Goal: Task Accomplishment & Management: Manage account settings

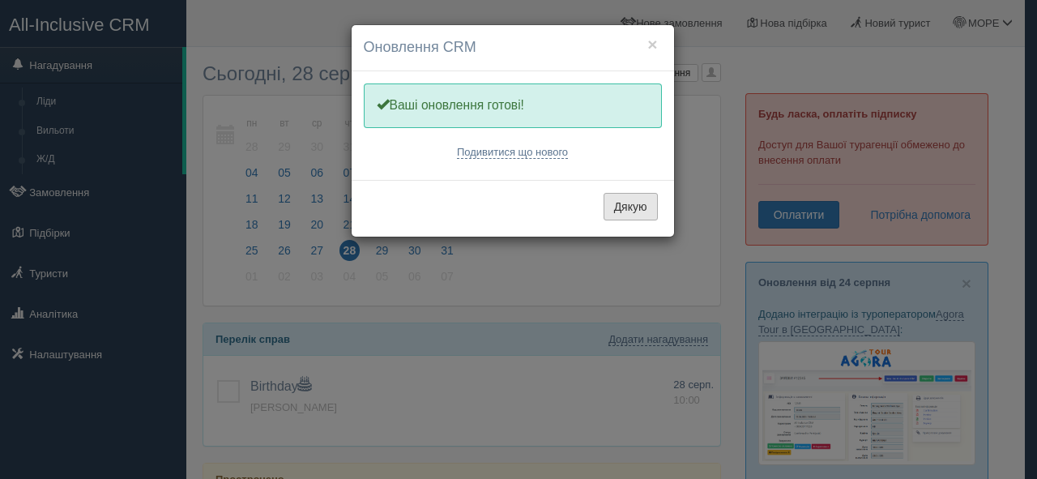
click at [610, 210] on button "Дякую" at bounding box center [630, 207] width 54 height 28
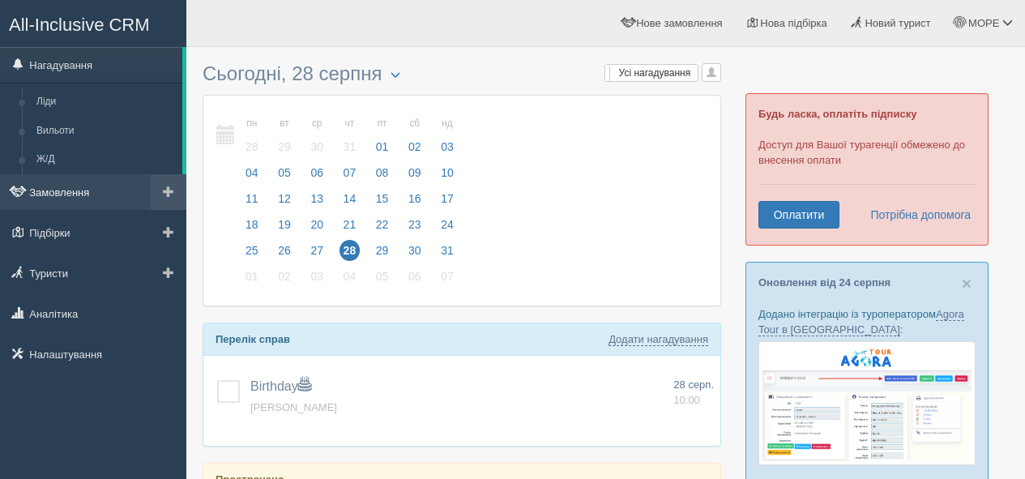
click at [70, 196] on link "Замовлення" at bounding box center [93, 192] width 186 height 36
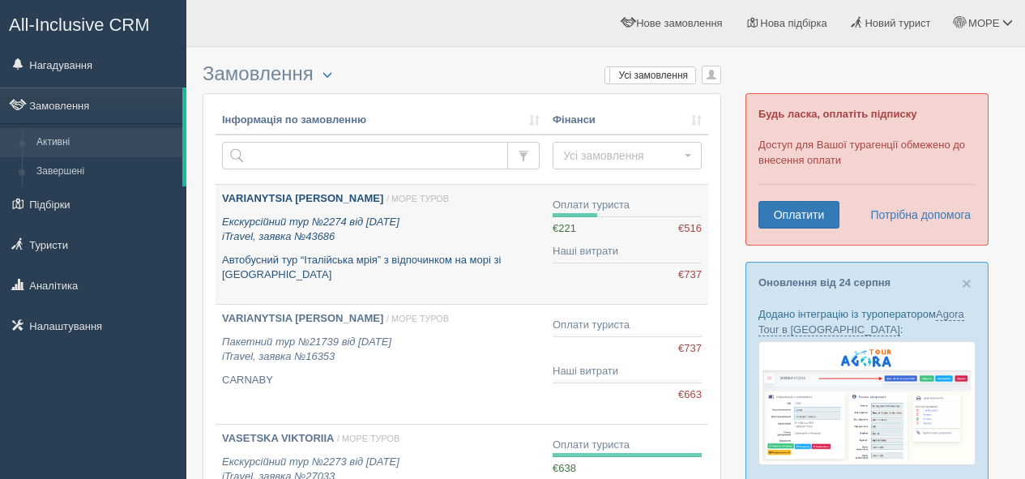
click at [355, 215] on p "Екскурсійний тур №2274 від 22.07.2025 iTravel, заявка №43686" at bounding box center [381, 230] width 318 height 30
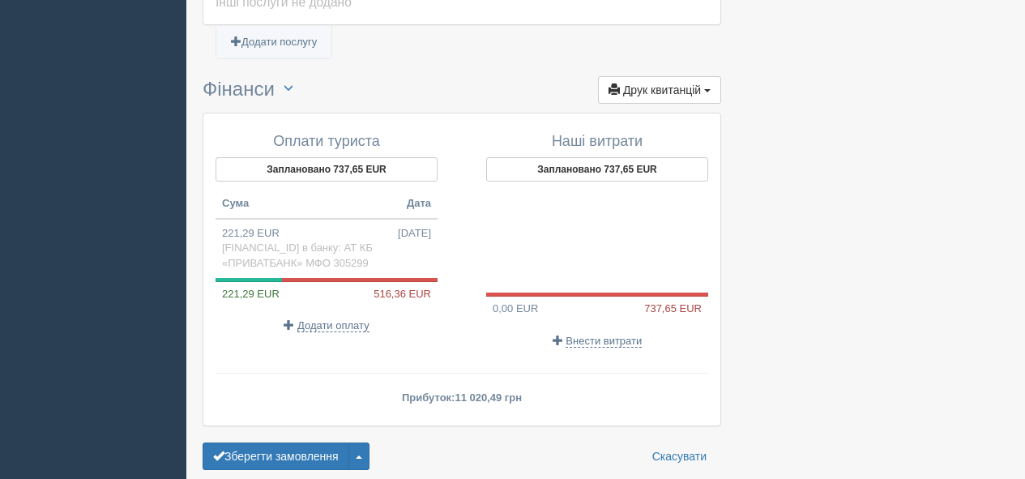
scroll to position [1173, 0]
click at [344, 331] on span "Додати оплату" at bounding box center [333, 324] width 72 height 13
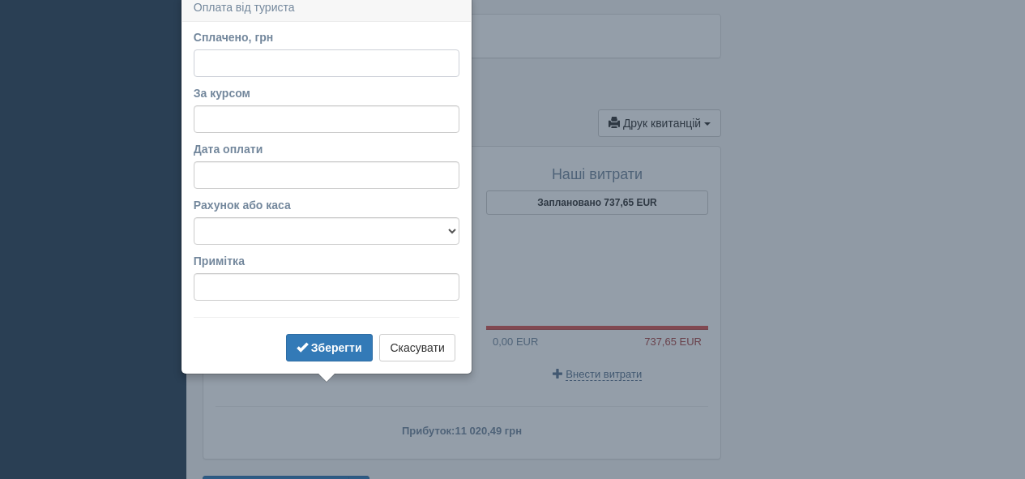
scroll to position [1132, 0]
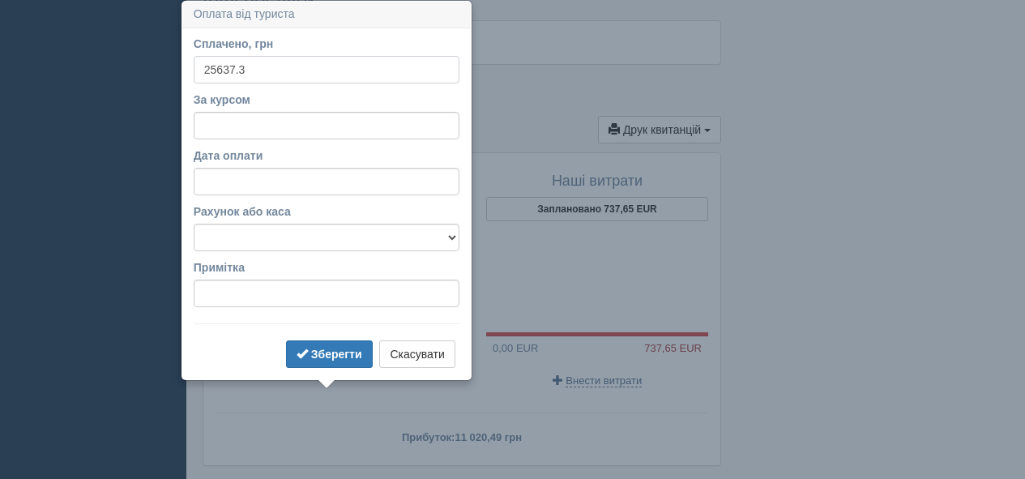
type input "25637.3"
click at [225, 126] on input "За курсом" at bounding box center [327, 126] width 266 height 28
type input "49.65"
click at [271, 184] on input "Дата оплати" at bounding box center [327, 182] width 266 height 28
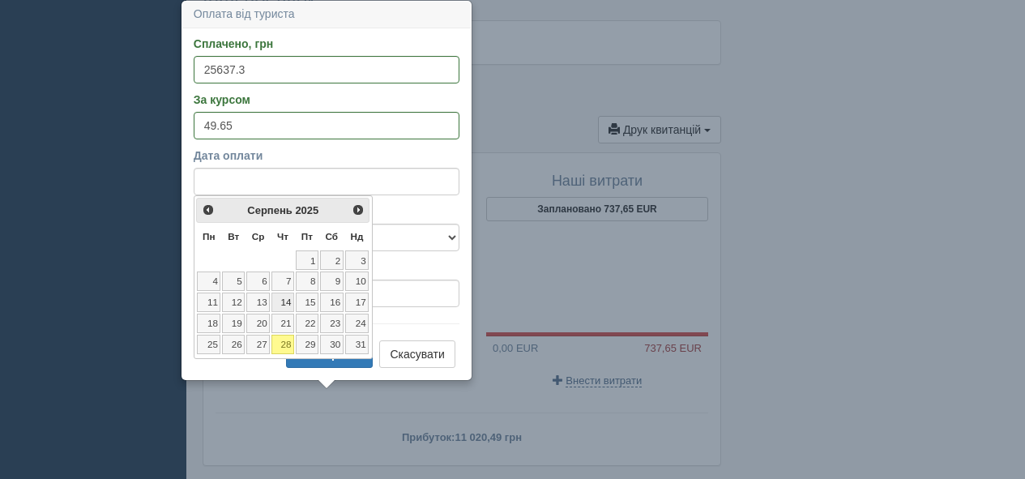
click at [285, 300] on link "14" at bounding box center [282, 301] width 23 height 19
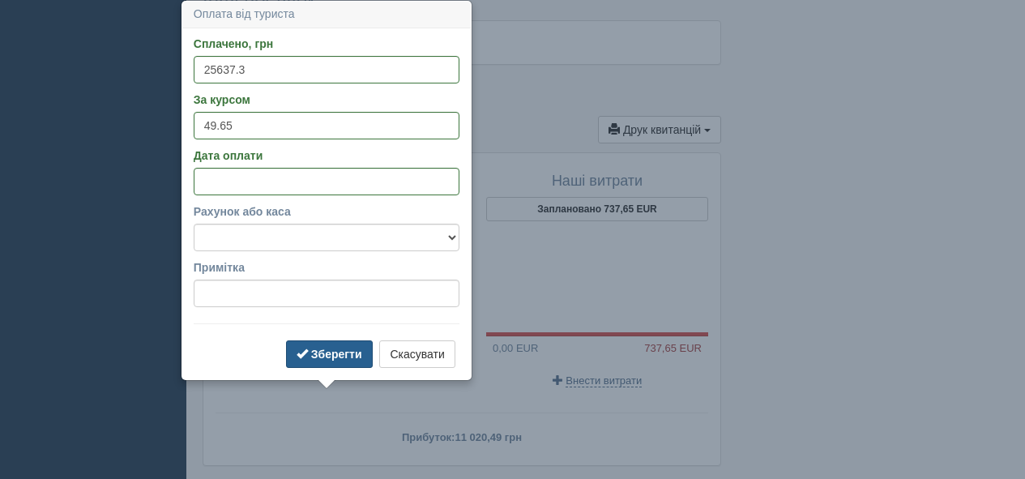
click at [330, 356] on b "Зберегти" at bounding box center [336, 353] width 51 height 13
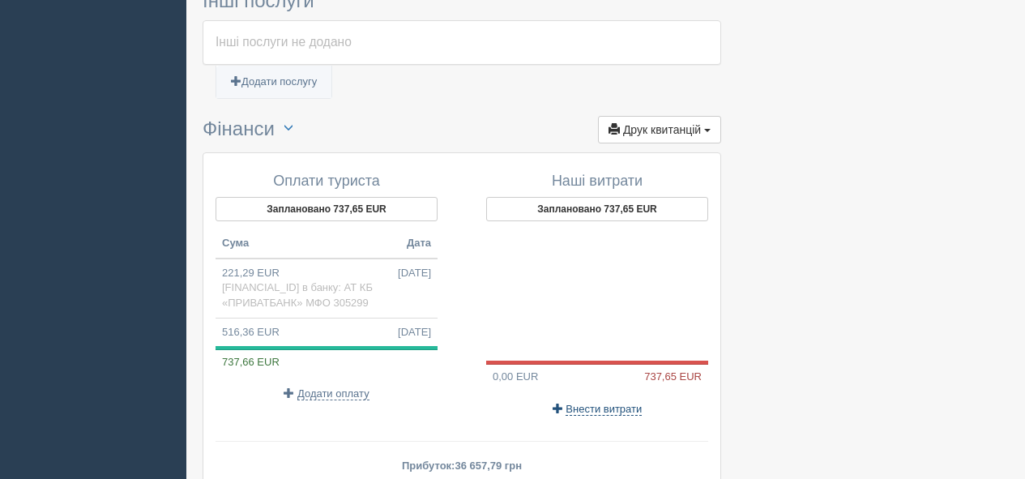
click at [596, 416] on span "Внести витрати" at bounding box center [603, 409] width 76 height 13
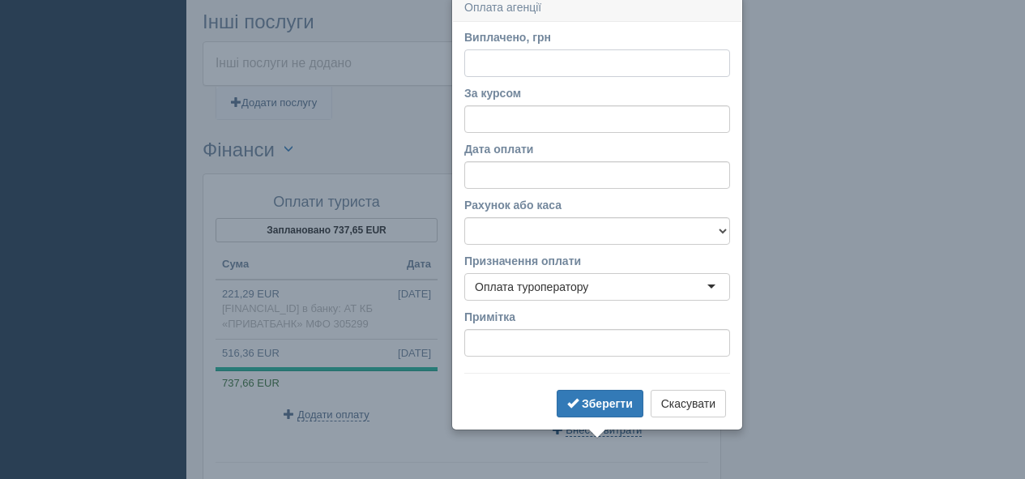
scroll to position [1105, 0]
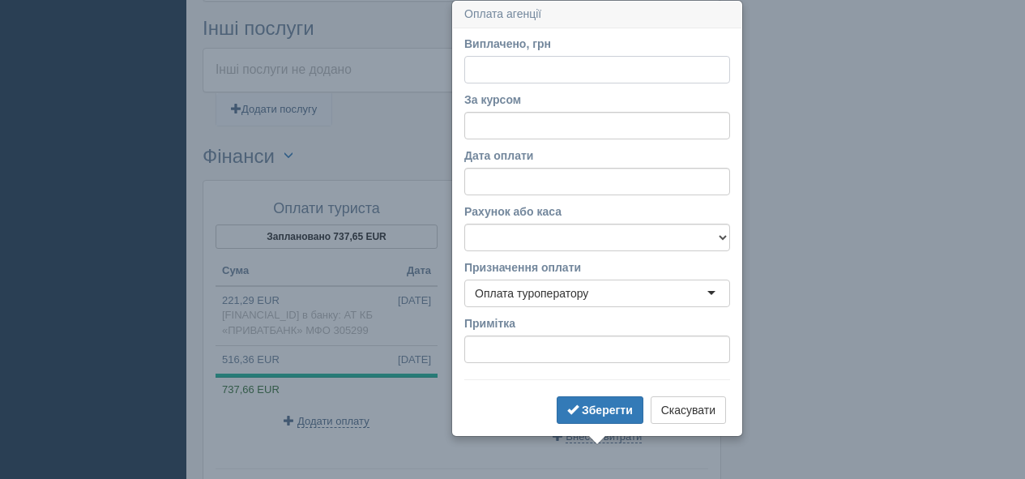
click at [481, 74] on input "Виплачено, грн" at bounding box center [597, 70] width 266 height 28
type input "11020.49"
click at [482, 129] on input "За курсом" at bounding box center [597, 126] width 266 height 28
type input "49.8"
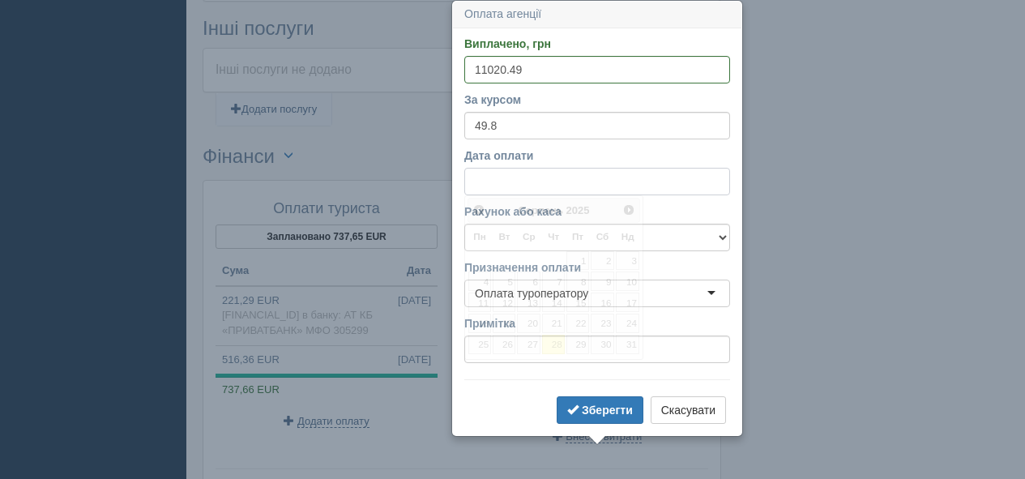
click at [535, 175] on input "Дата оплати" at bounding box center [597, 182] width 266 height 28
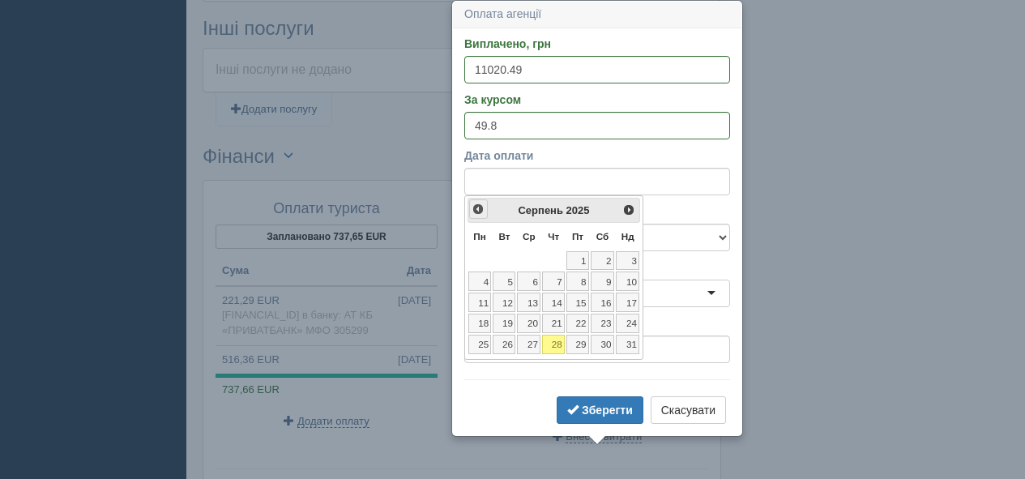
click at [475, 211] on span "<Попер" at bounding box center [477, 208] width 13 height 13
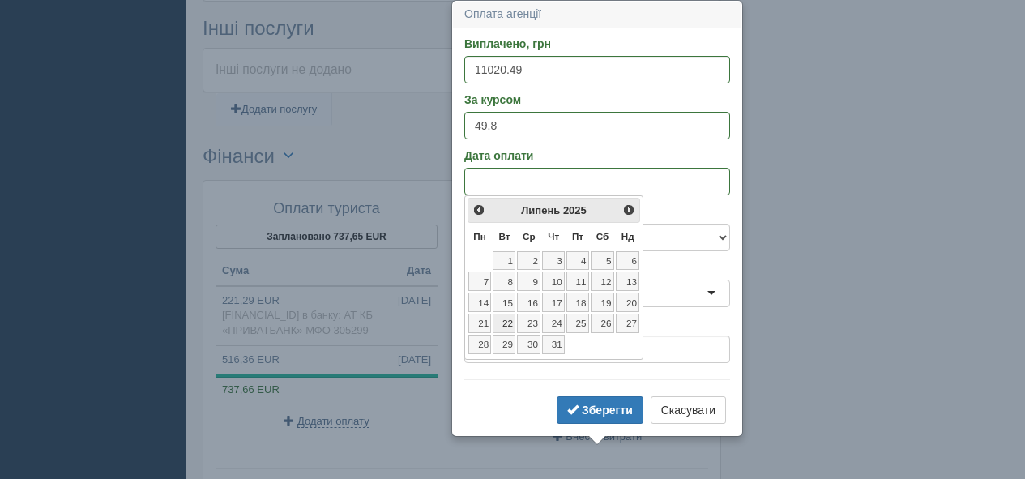
click at [510, 323] on link "22" at bounding box center [503, 322] width 23 height 19
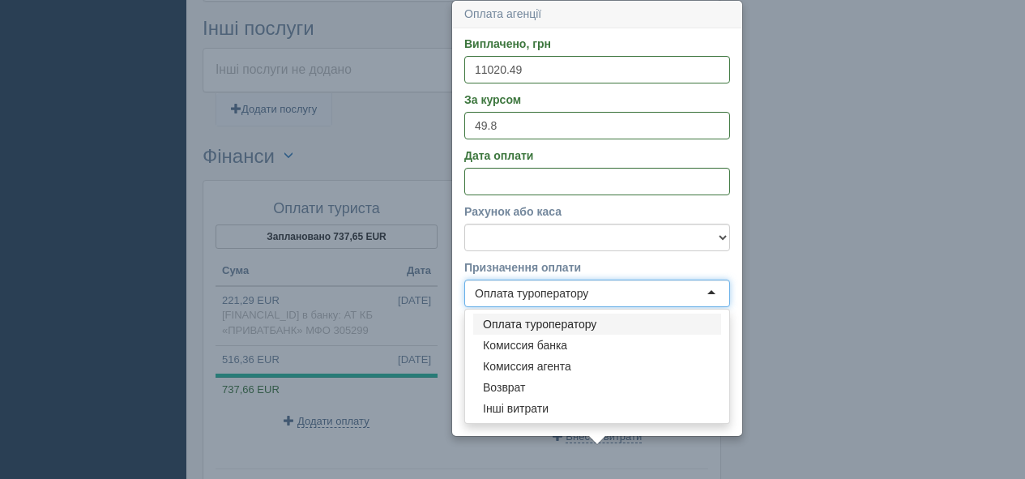
click at [645, 296] on div "Оплата туроператору" at bounding box center [597, 293] width 266 height 28
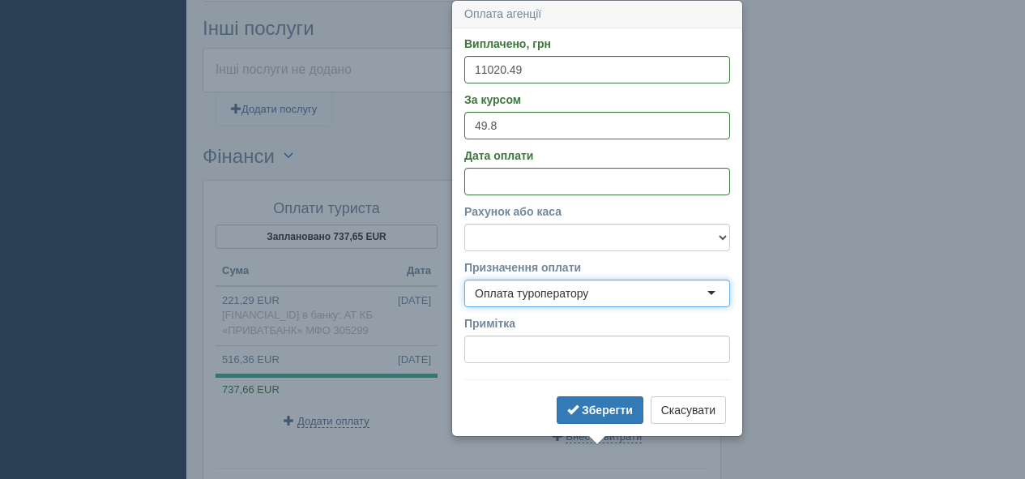
click at [645, 299] on div "Оплата туроператору" at bounding box center [597, 293] width 266 height 28
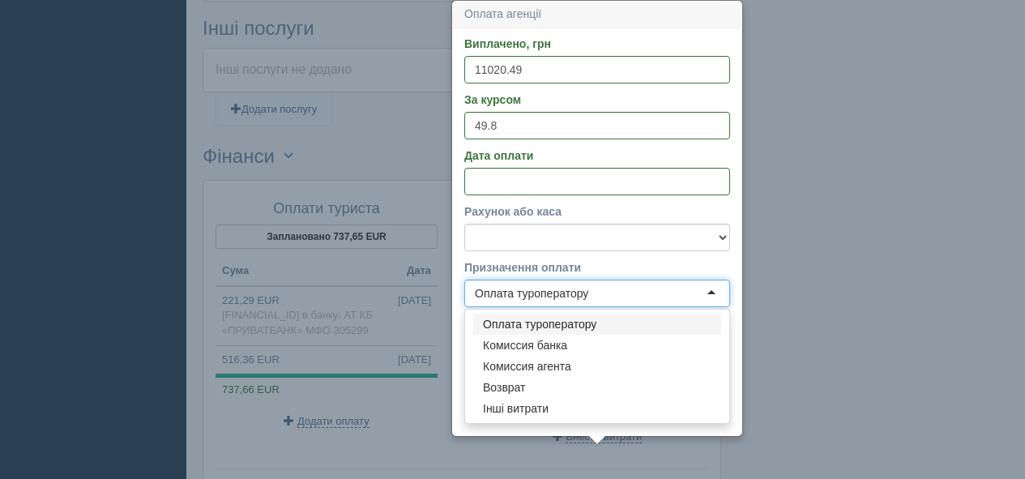
click at [556, 324] on form "Виплачено, грн 11020.49 За курсом 49.8 Дата оплати Рахунок або каса [FINANCIAL_…" at bounding box center [597, 232] width 266 height 392
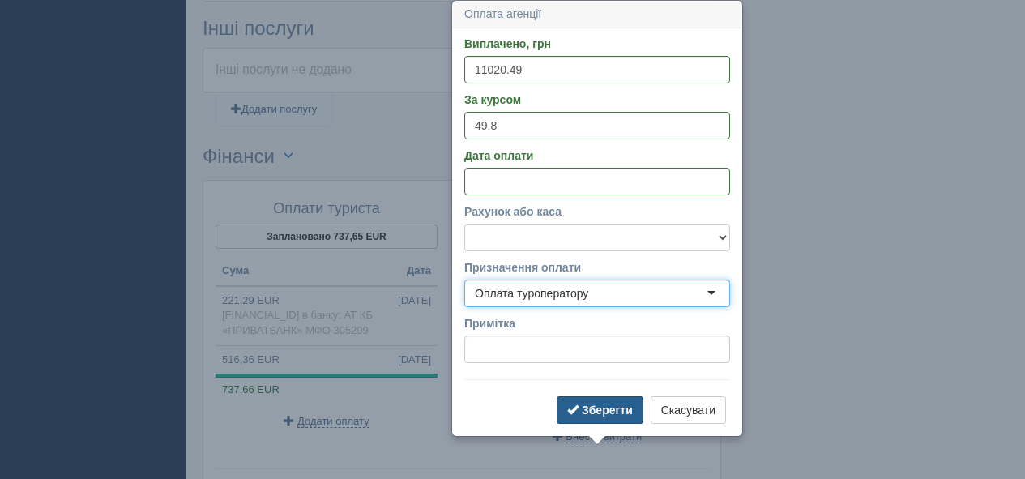
click at [602, 407] on b "Зберегти" at bounding box center [607, 409] width 51 height 13
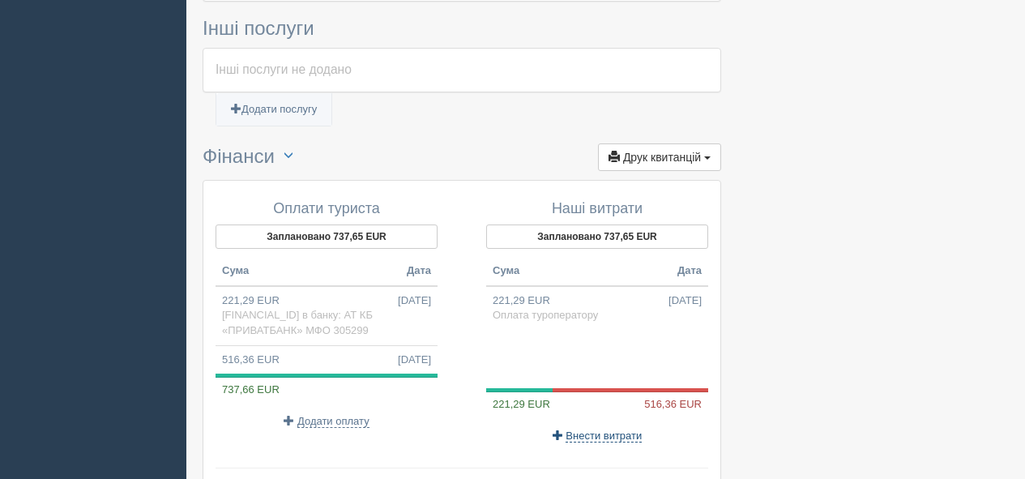
click at [597, 442] on span "Внести витрати" at bounding box center [603, 435] width 76 height 13
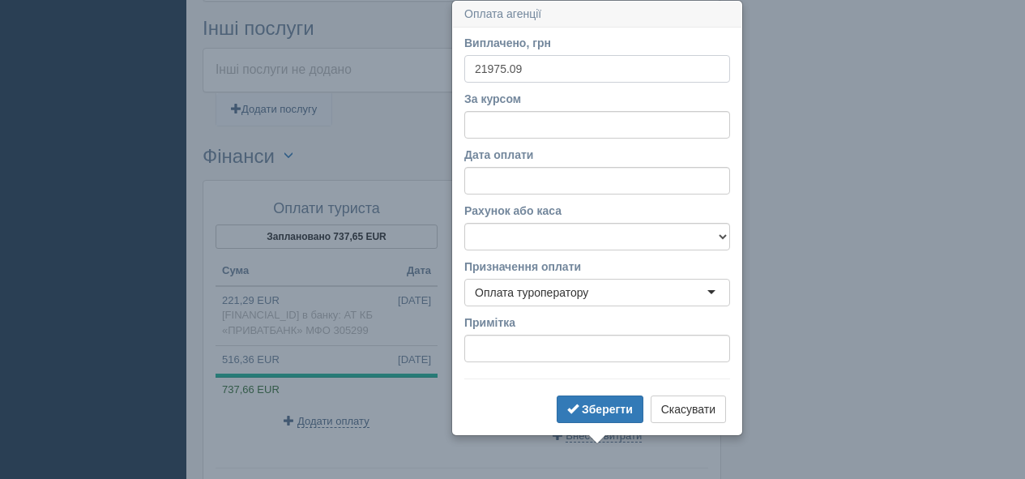
type input "21975.09"
click at [480, 121] on input "За курсом" at bounding box center [597, 125] width 266 height 28
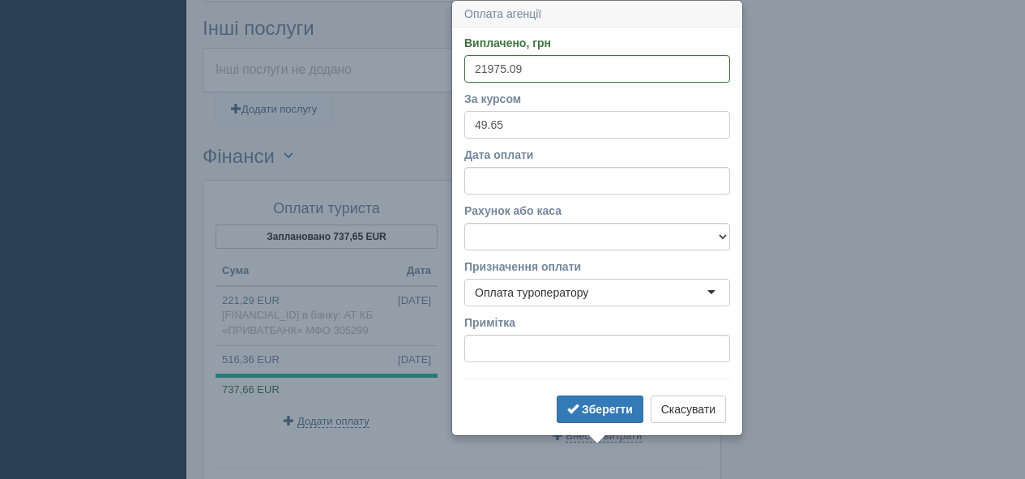
type input "49.65"
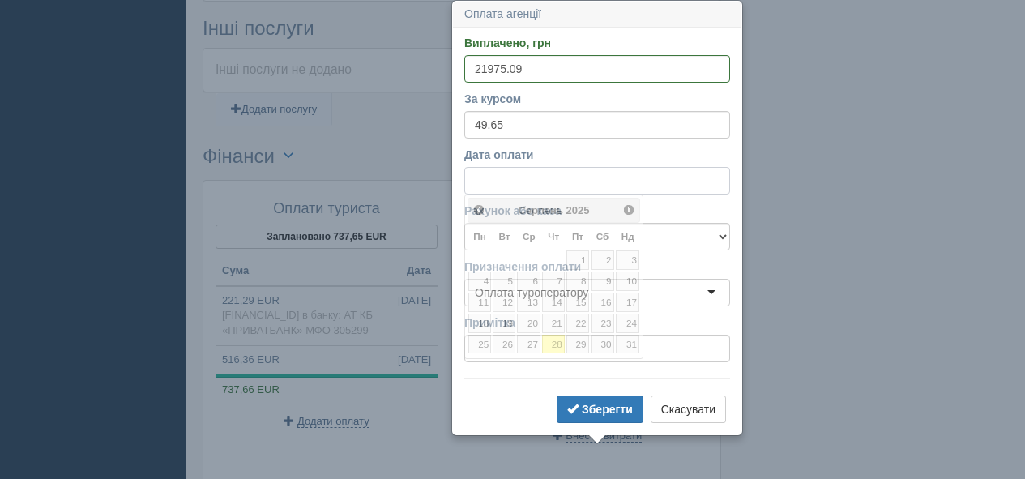
click at [532, 178] on input "Дата оплати" at bounding box center [597, 181] width 266 height 28
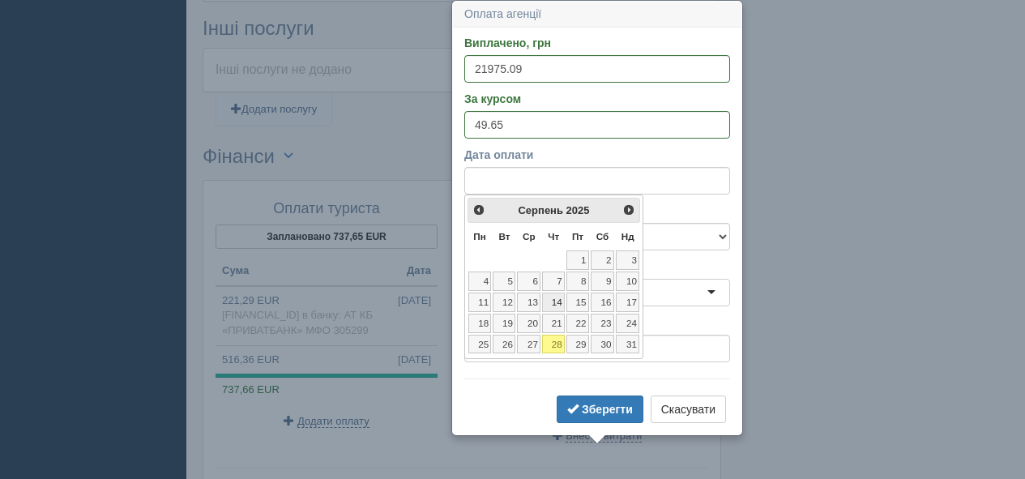
click at [552, 301] on link "14" at bounding box center [553, 301] width 23 height 19
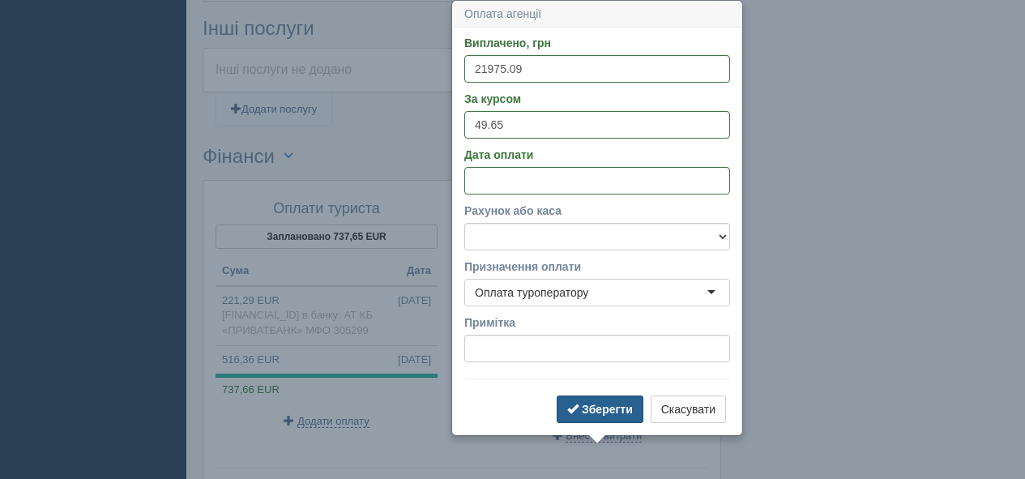
click at [591, 411] on b "Зберегти" at bounding box center [607, 409] width 51 height 13
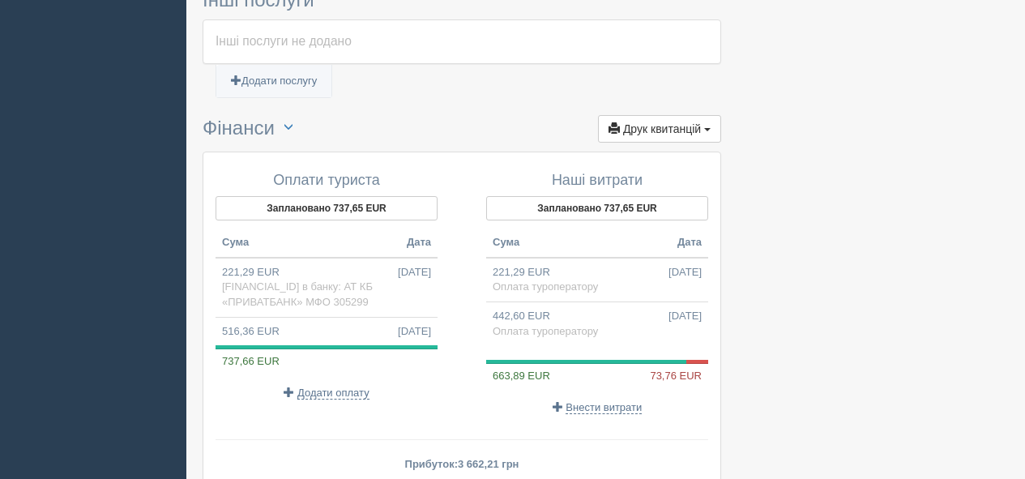
scroll to position [1249, 0]
